Goal: Use online tool/utility: Utilize a website feature to perform a specific function

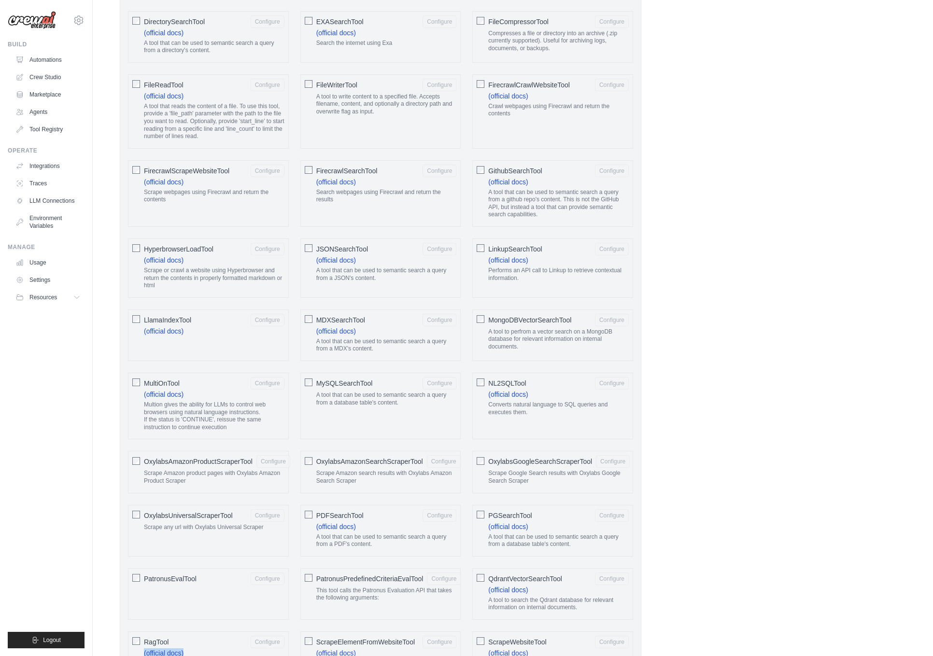
scroll to position [617, 0]
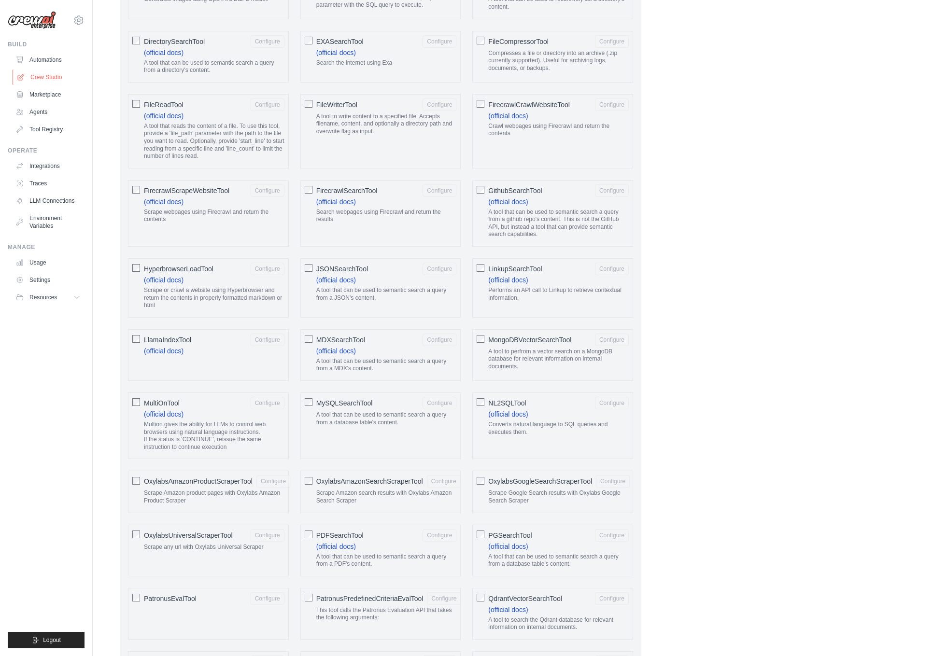
click at [51, 70] on link "Crew Studio" at bounding box center [49, 77] width 73 height 15
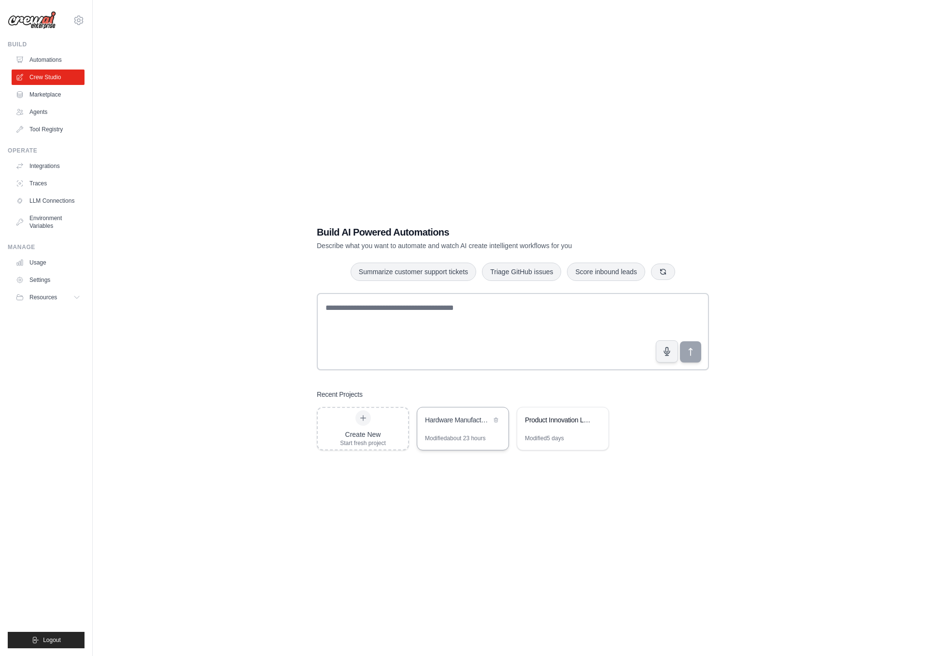
click at [437, 416] on div "Hardware Manufacturing & Logistics Matchmaking" at bounding box center [458, 420] width 66 height 10
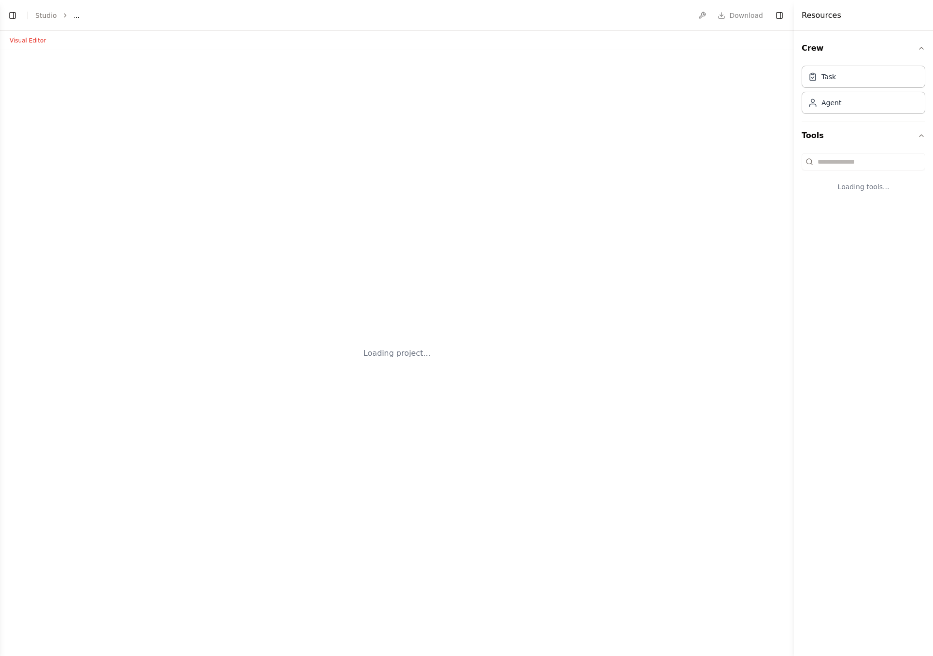
select select "****"
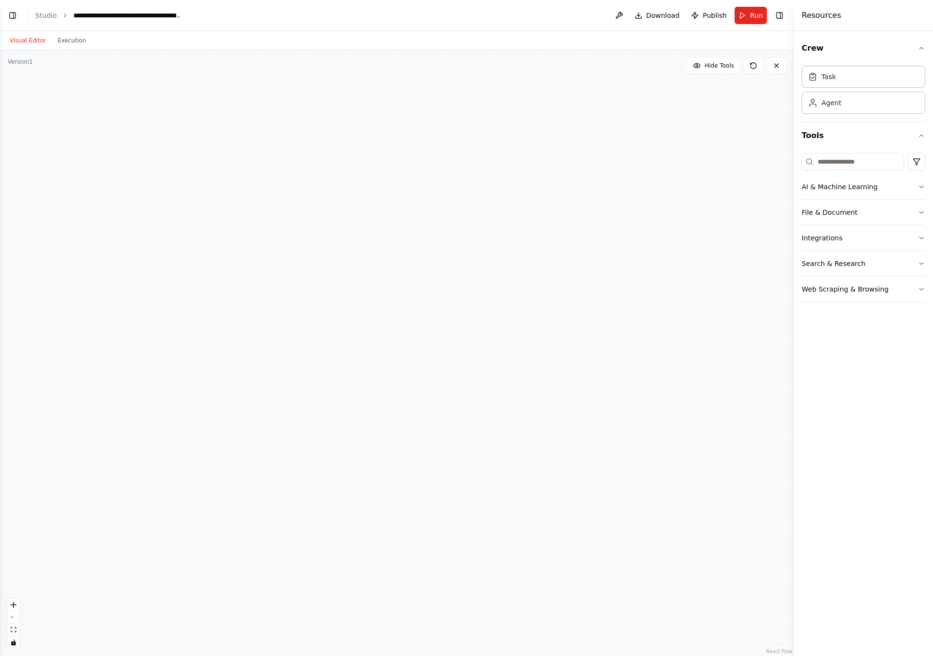
scroll to position [4493, 0]
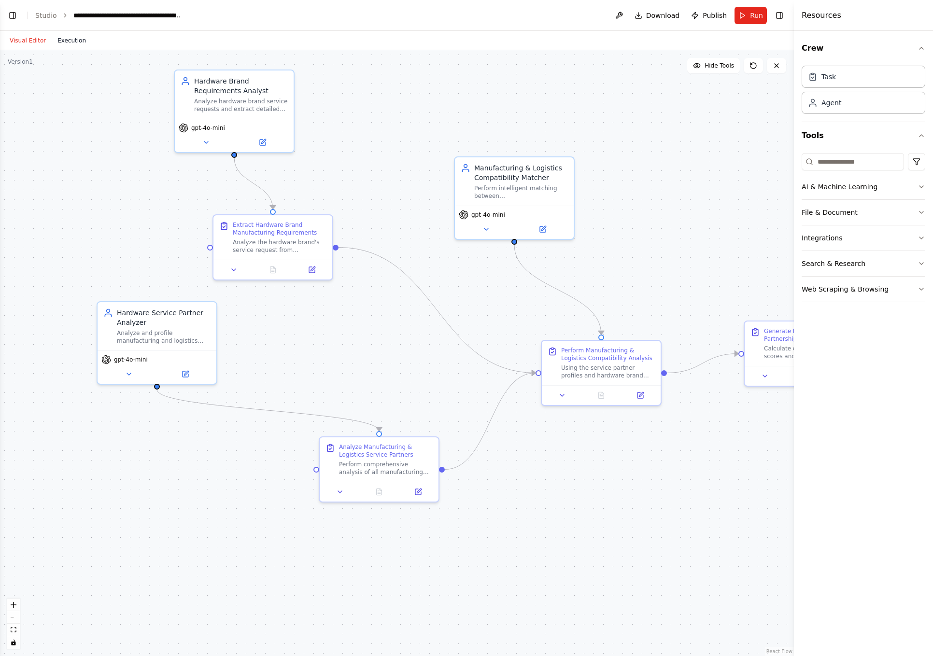
click at [70, 43] on button "Execution" at bounding box center [72, 41] width 40 height 12
